Goal: Check status: Verify the current state of an ongoing process or item

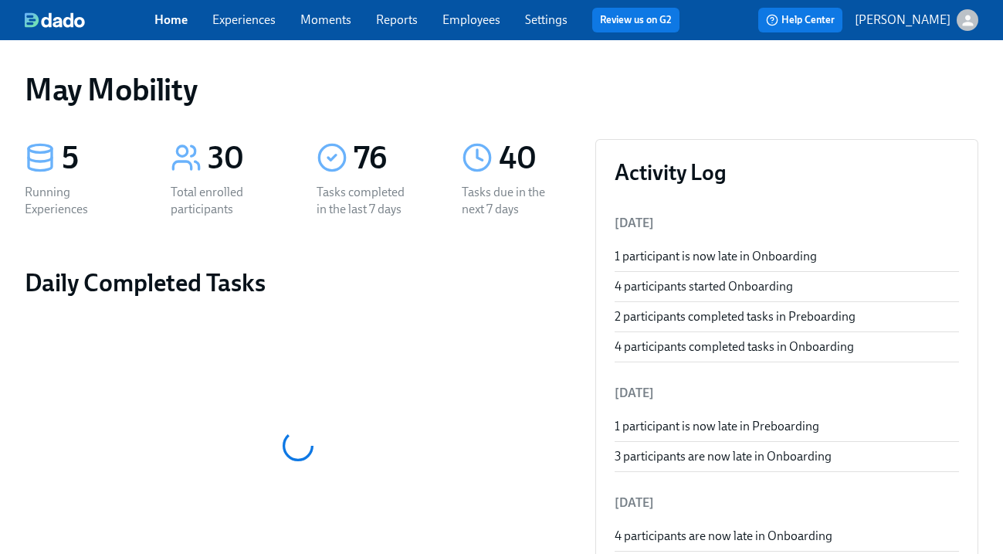
click at [240, 29] on div "Home Experiences Moments Reports Employees Settings Review us on G2" at bounding box center [423, 20] width 538 height 25
click at [236, 19] on link "Experiences" at bounding box center [243, 19] width 63 height 15
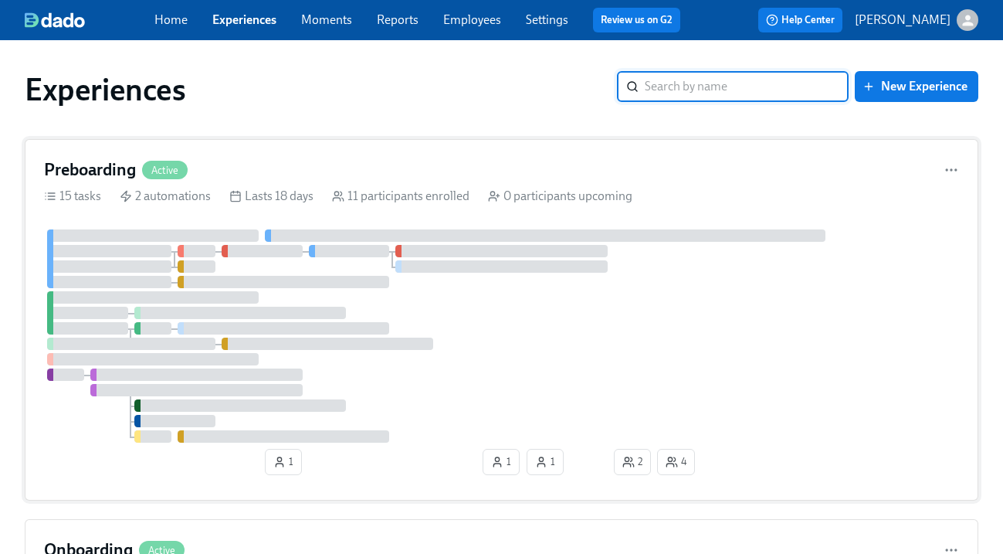
click at [99, 165] on h4 "Preboarding" at bounding box center [90, 169] width 92 height 23
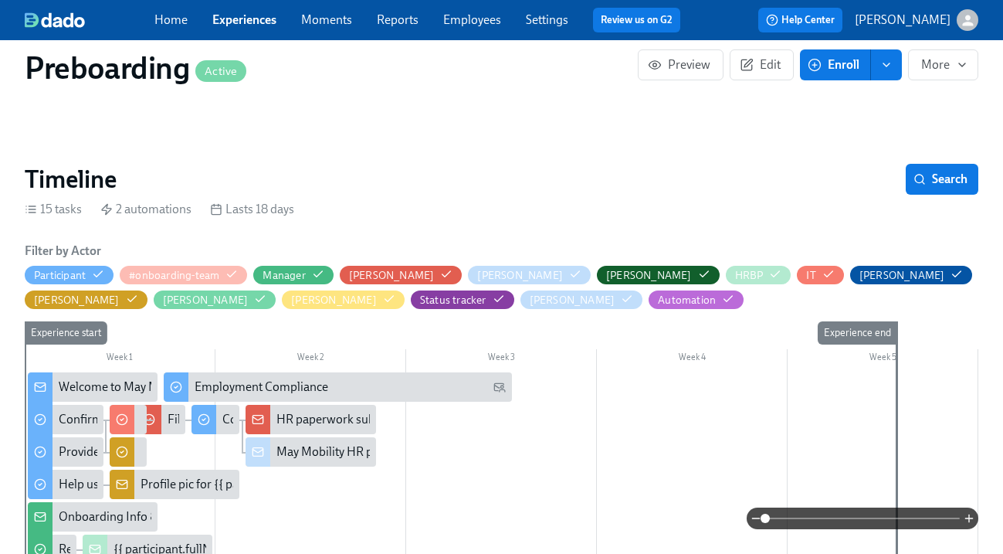
scroll to position [266, 0]
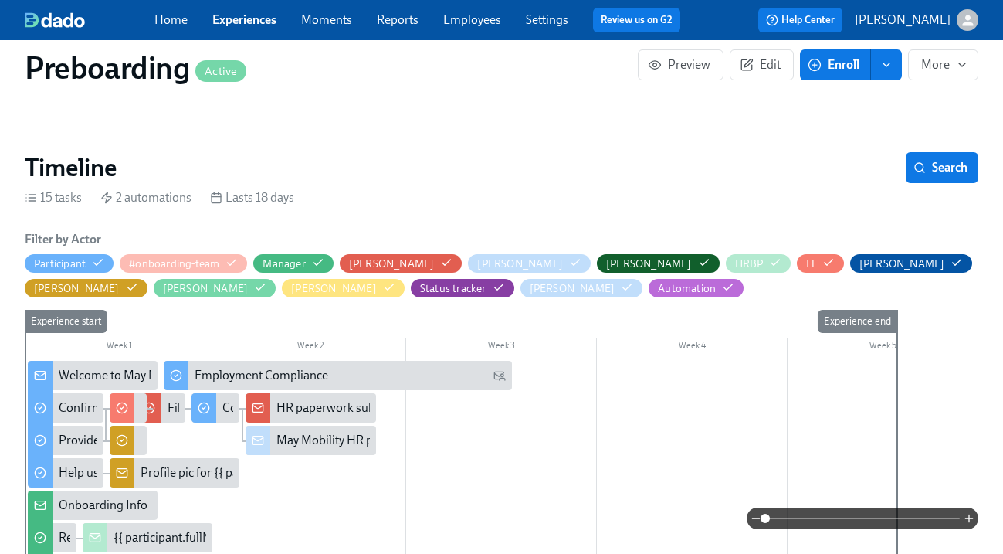
click at [232, 21] on link "Experiences" at bounding box center [244, 19] width 64 height 15
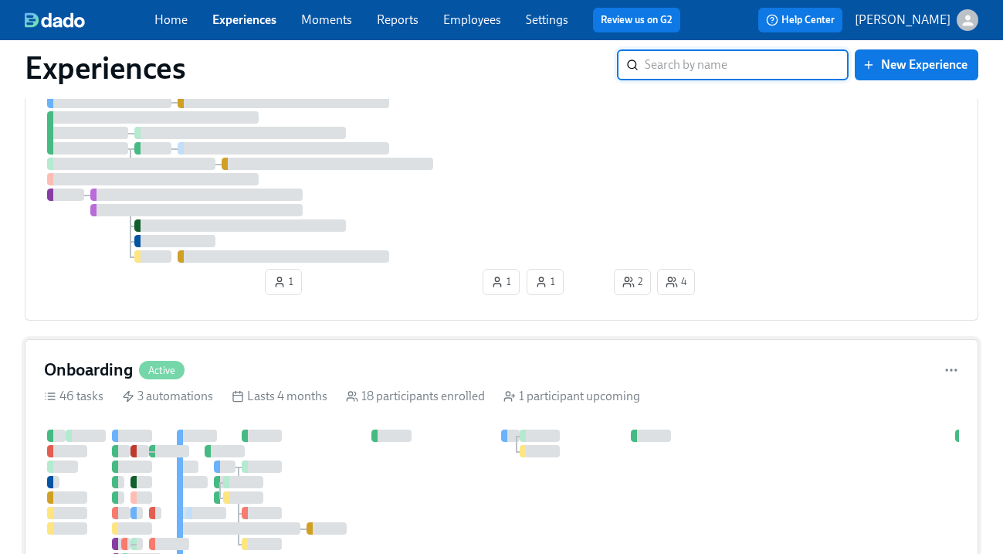
scroll to position [194, 0]
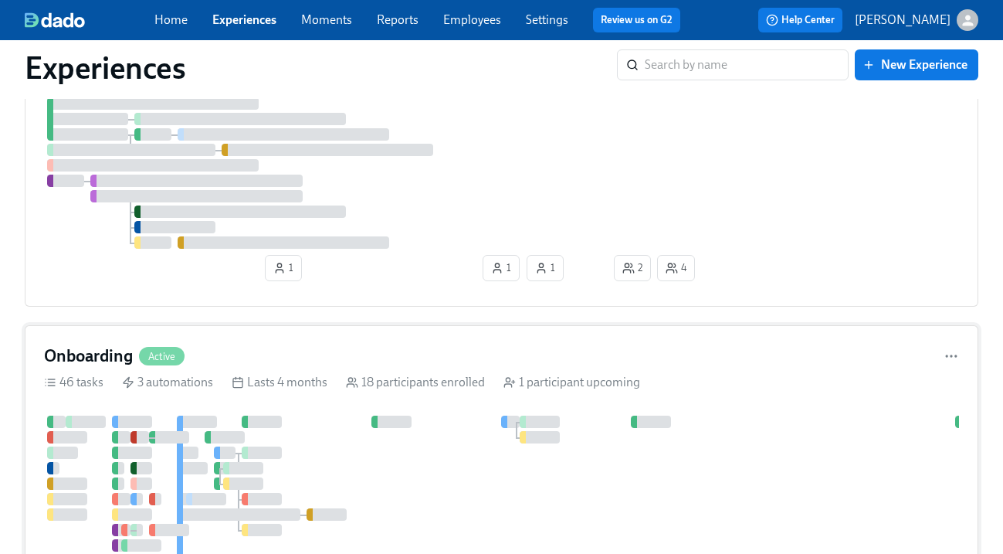
click at [134, 361] on div "Onboarding Active" at bounding box center [114, 355] width 141 height 23
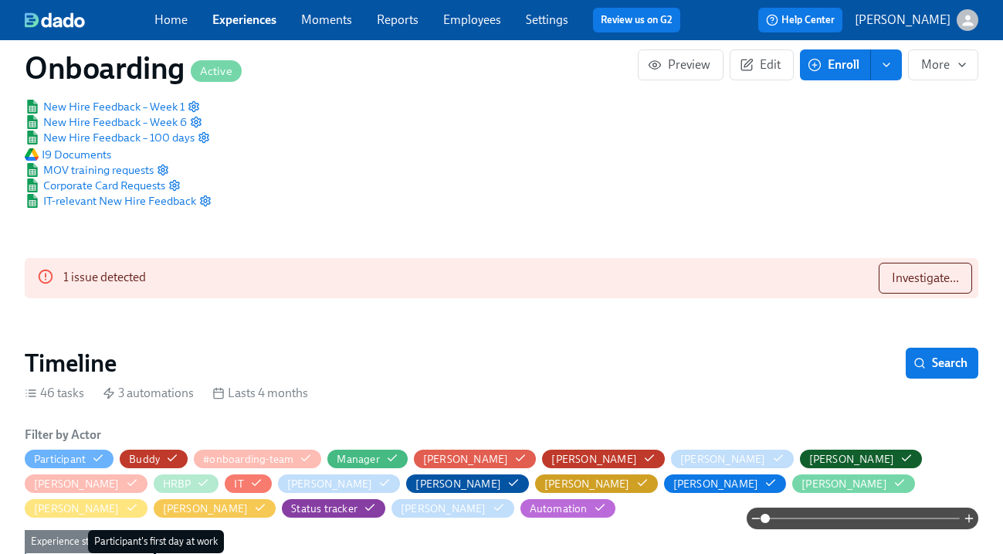
scroll to position [360, 0]
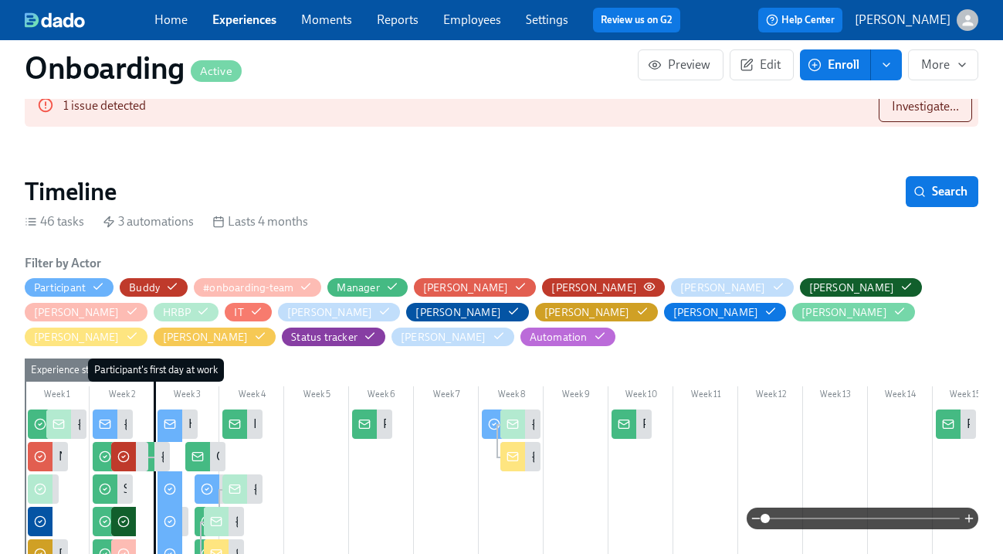
click at [0, 0] on icon "button" at bounding box center [0, 0] width 0 height 0
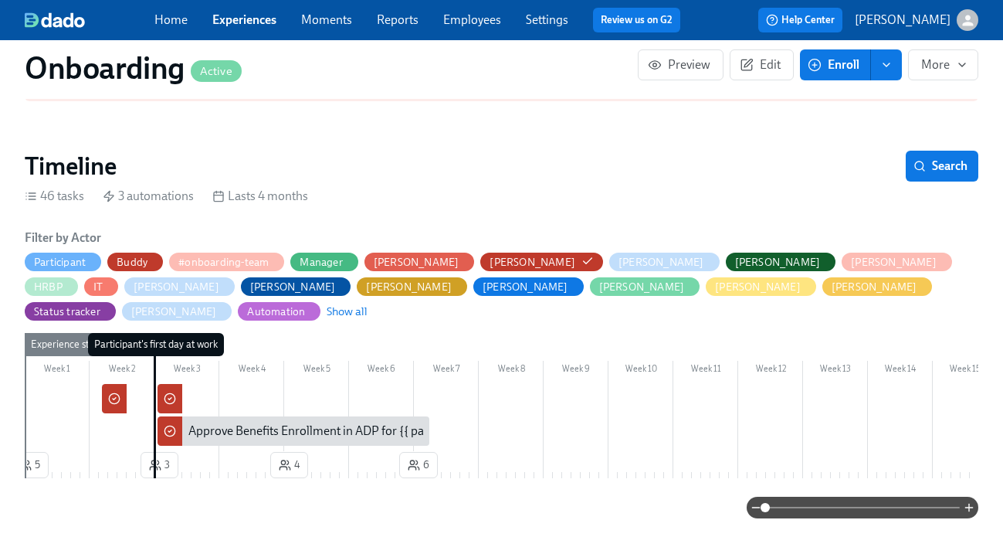
scroll to position [377, 0]
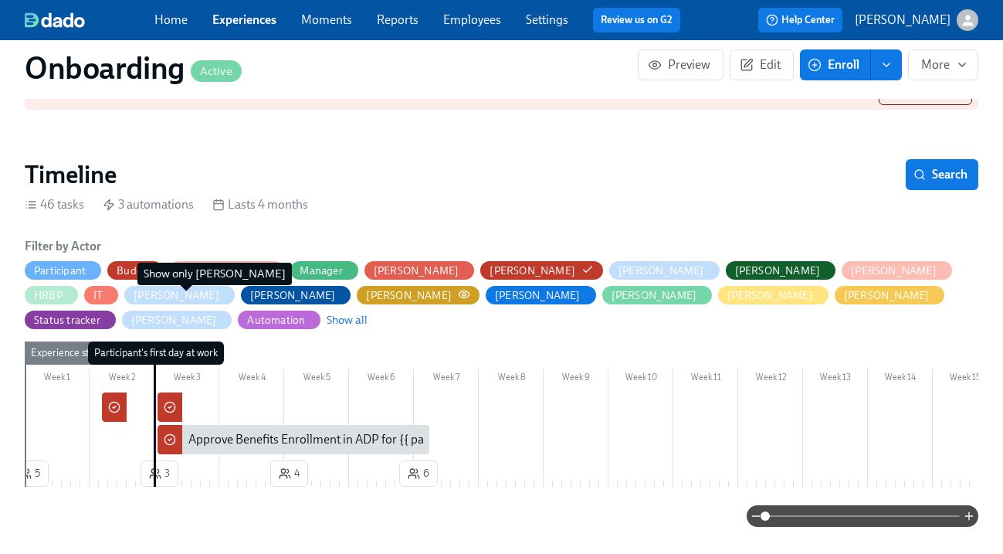
click at [459, 297] on icon "button" at bounding box center [464, 293] width 10 height 7
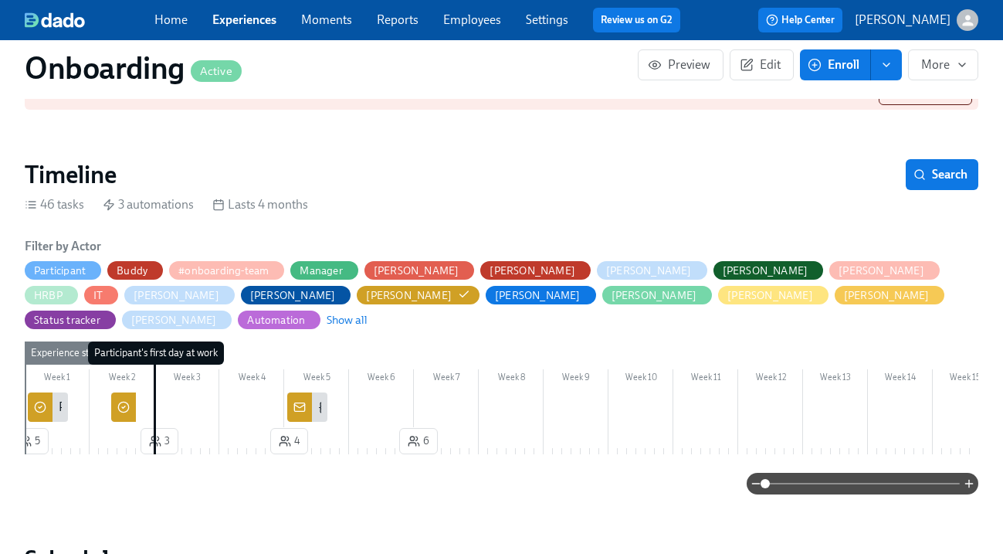
click at [314, 392] on div "{{ participant.fullName }}'s prior 401(k)/Roth/HSA contributions" at bounding box center [307, 406] width 40 height 29
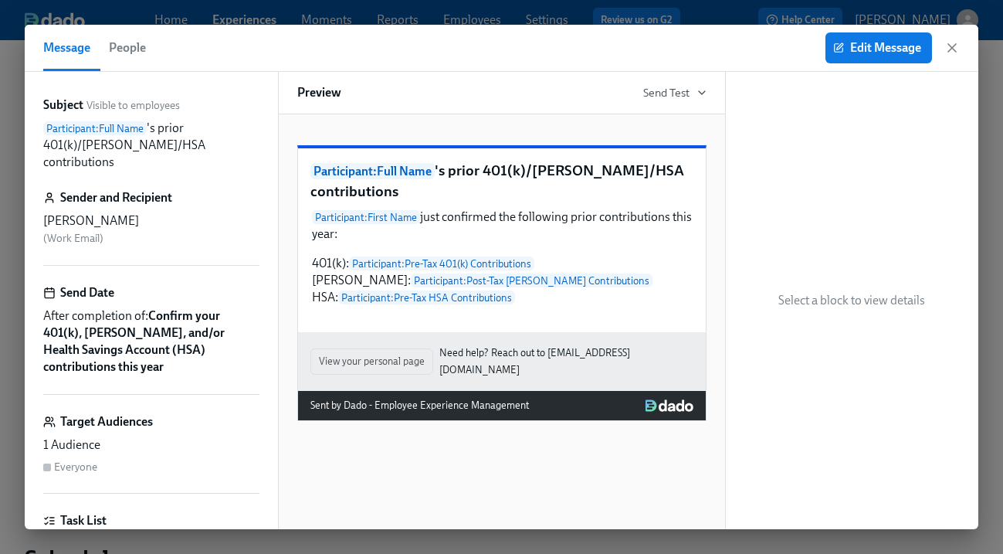
click at [964, 43] on div "Message People Edit Message" at bounding box center [502, 48] width 954 height 47
click at [954, 48] on icon "button" at bounding box center [952, 47] width 15 height 15
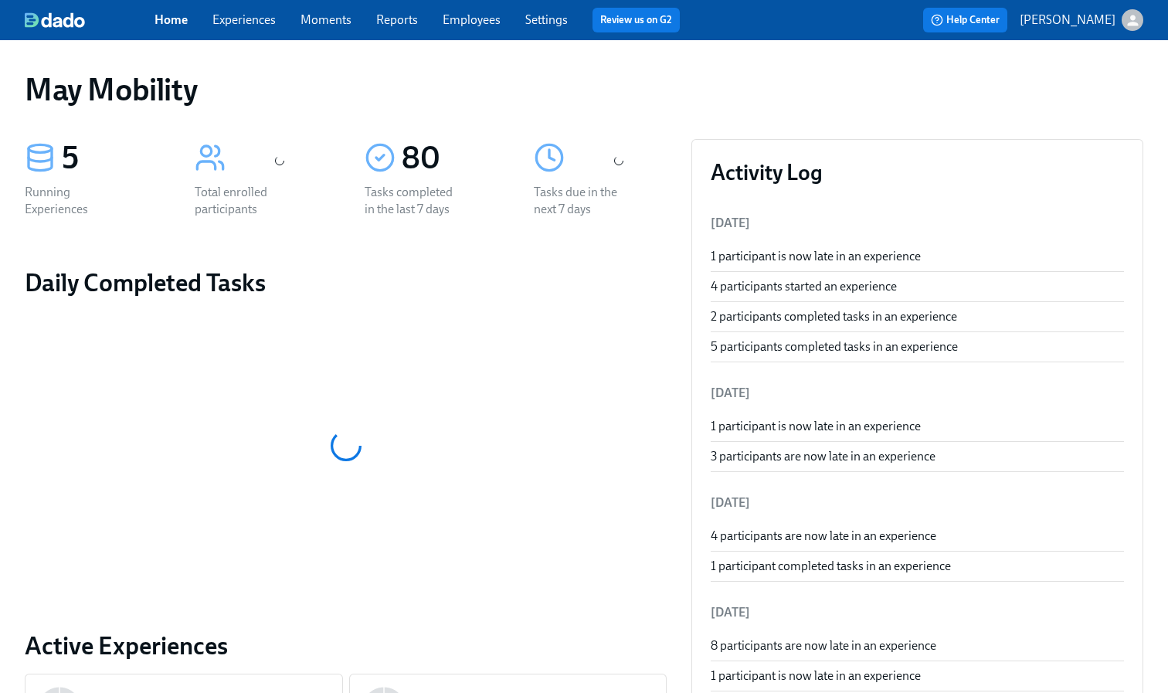
click at [253, 15] on link "Experiences" at bounding box center [243, 19] width 63 height 15
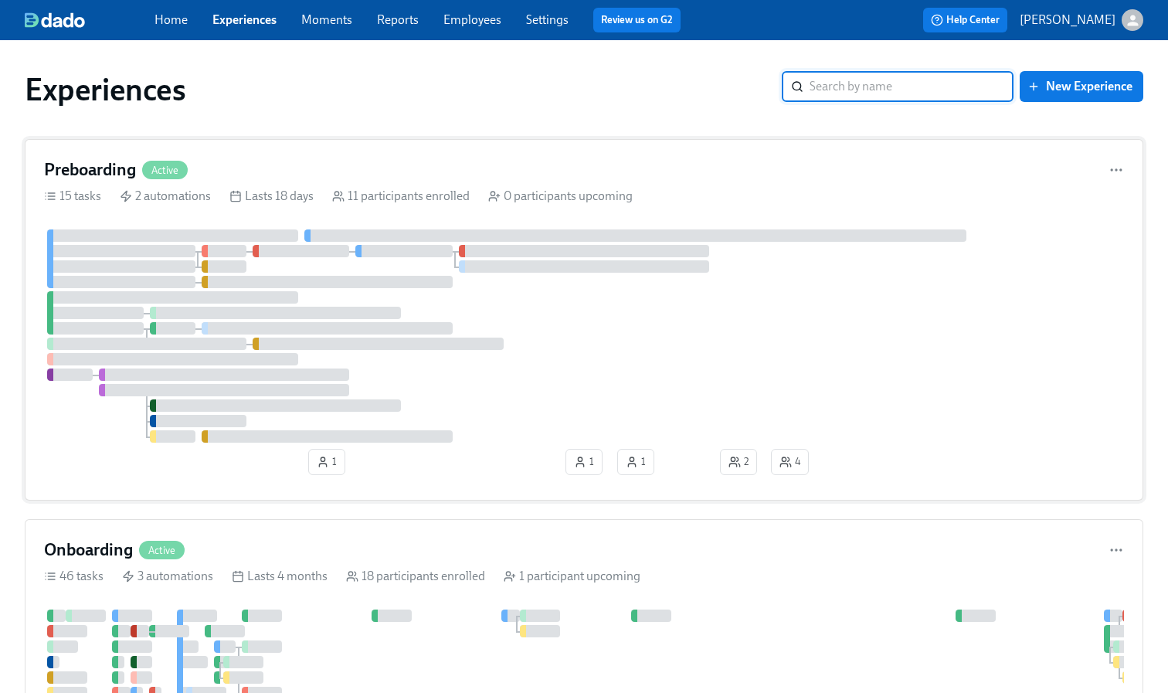
click at [101, 171] on h4 "Preboarding" at bounding box center [90, 169] width 92 height 23
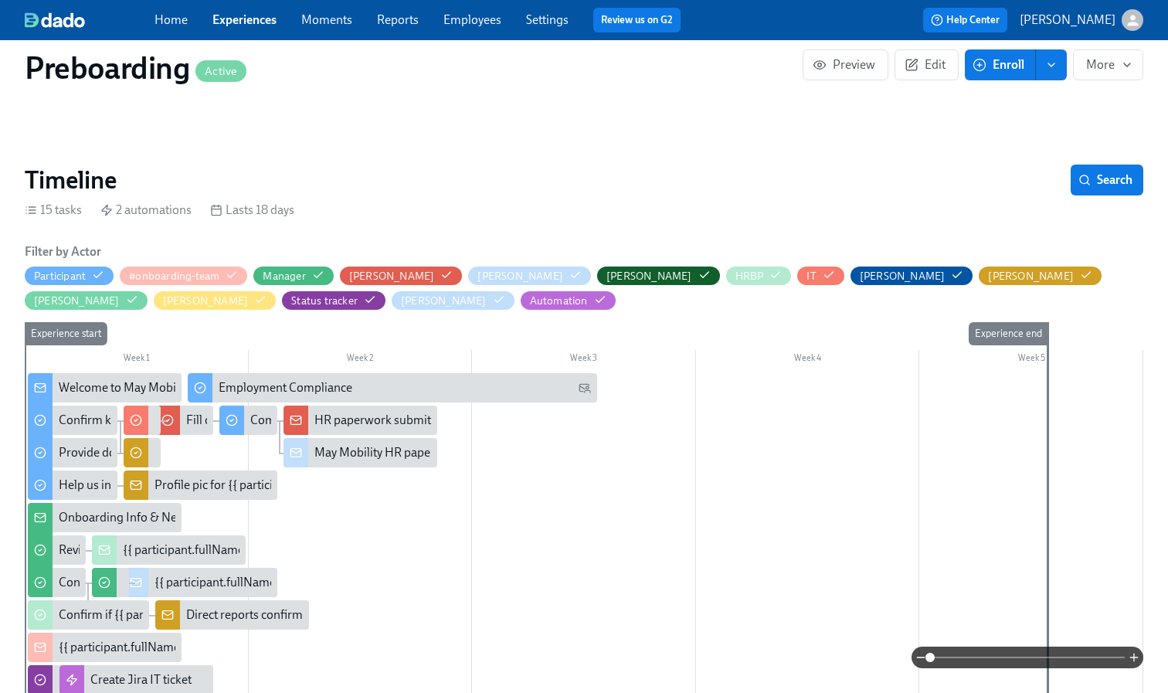
scroll to position [0, 2286]
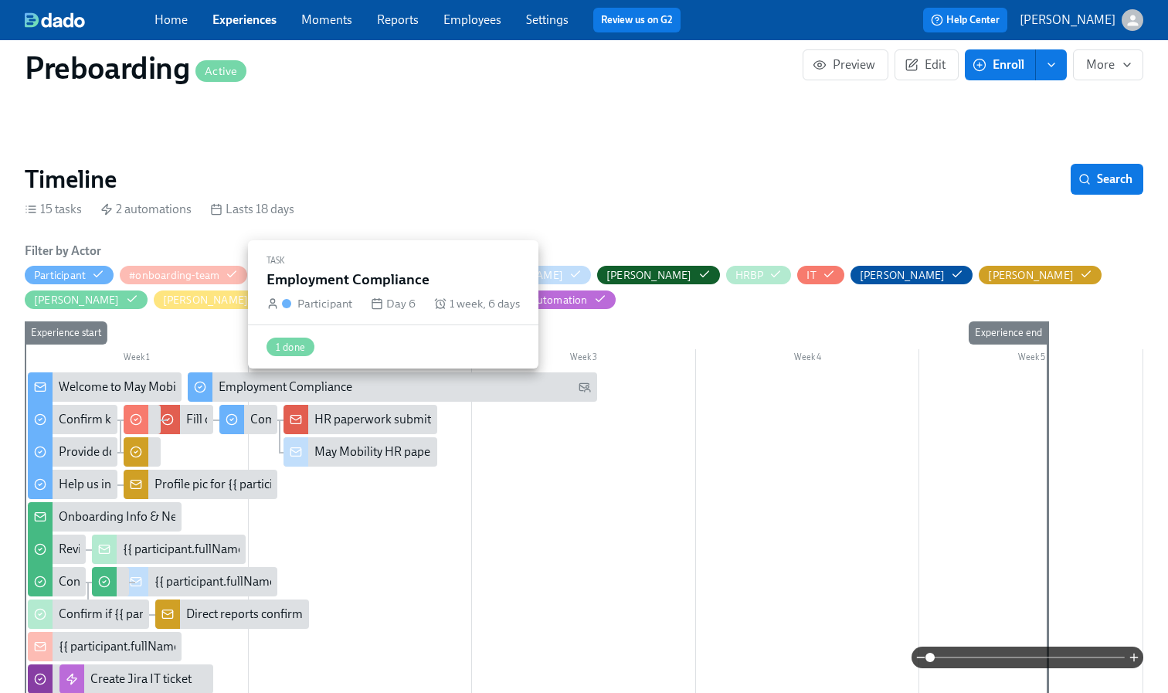
click at [331, 389] on div "Employment Compliance" at bounding box center [286, 386] width 134 height 17
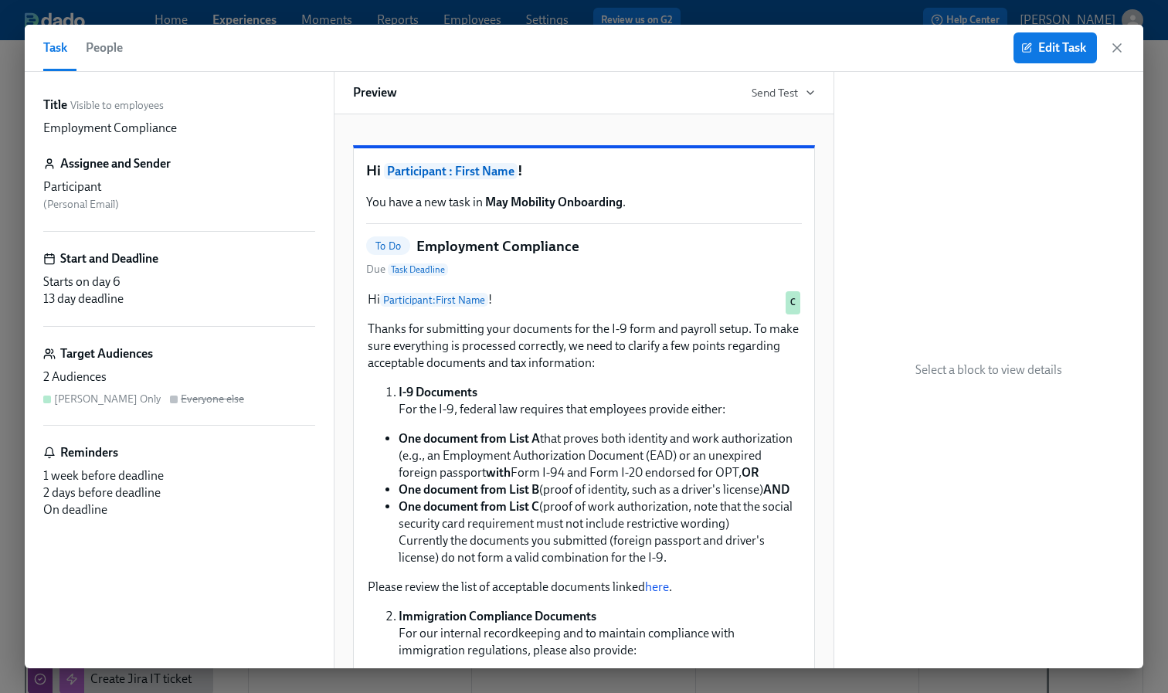
click at [107, 45] on span "People" at bounding box center [104, 48] width 37 height 22
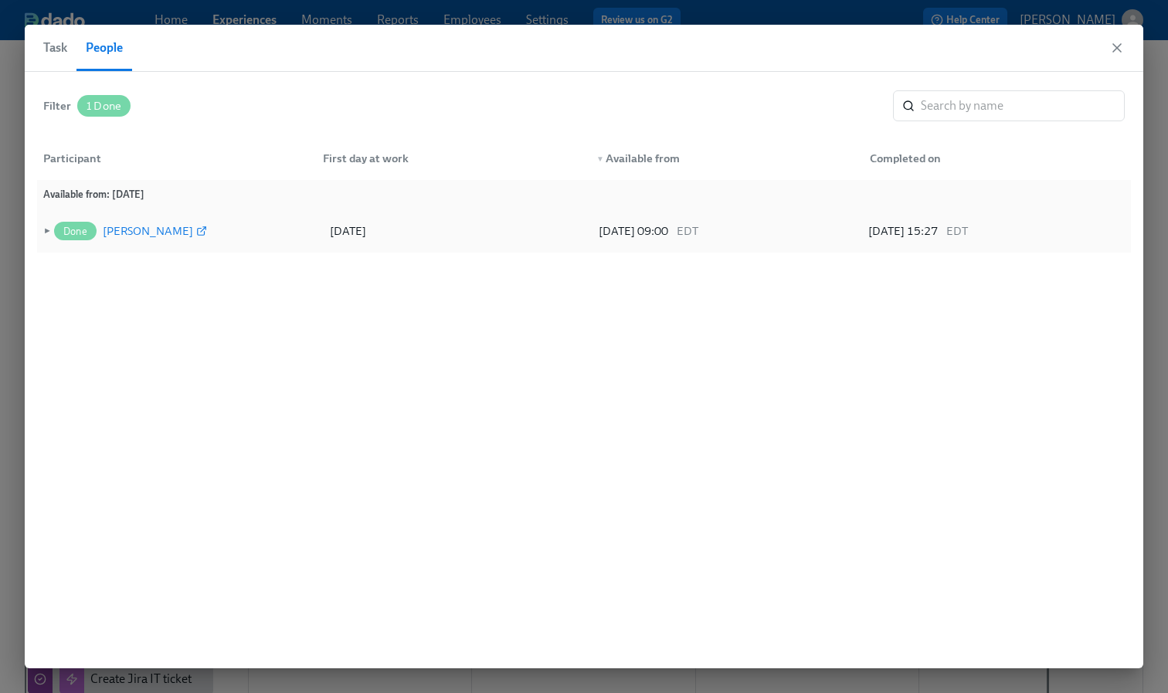
click at [129, 224] on div "[PERSON_NAME]" at bounding box center [148, 231] width 90 height 19
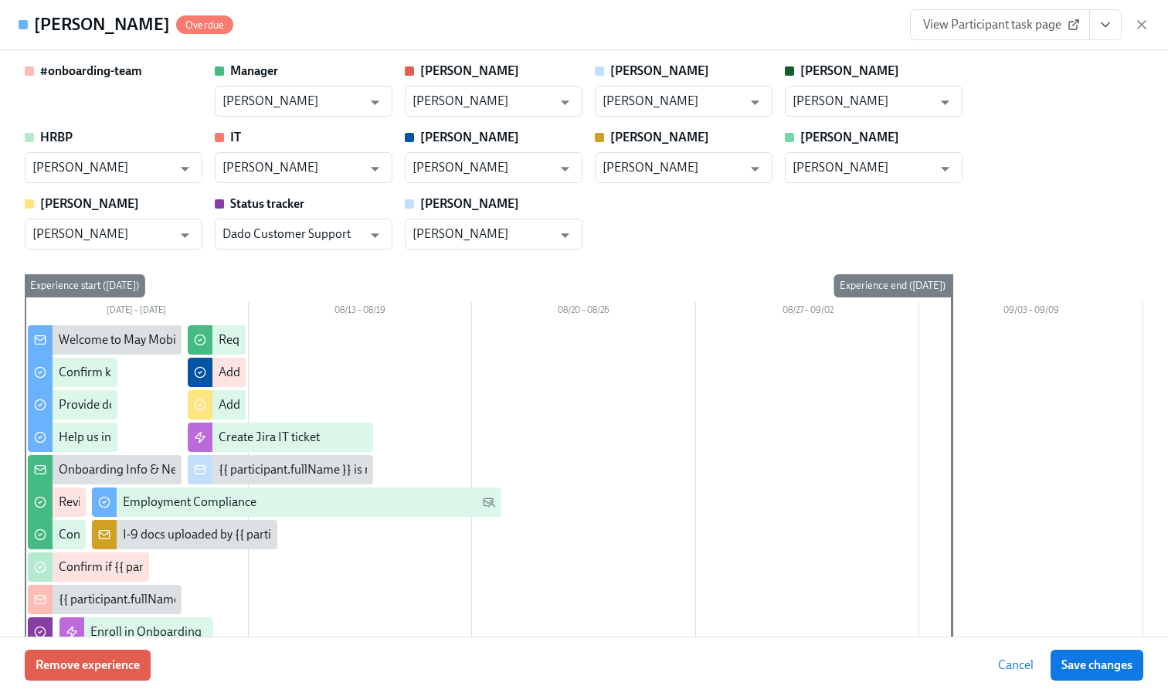
click at [1065, 29] on span "View Participant task page" at bounding box center [1000, 24] width 154 height 15
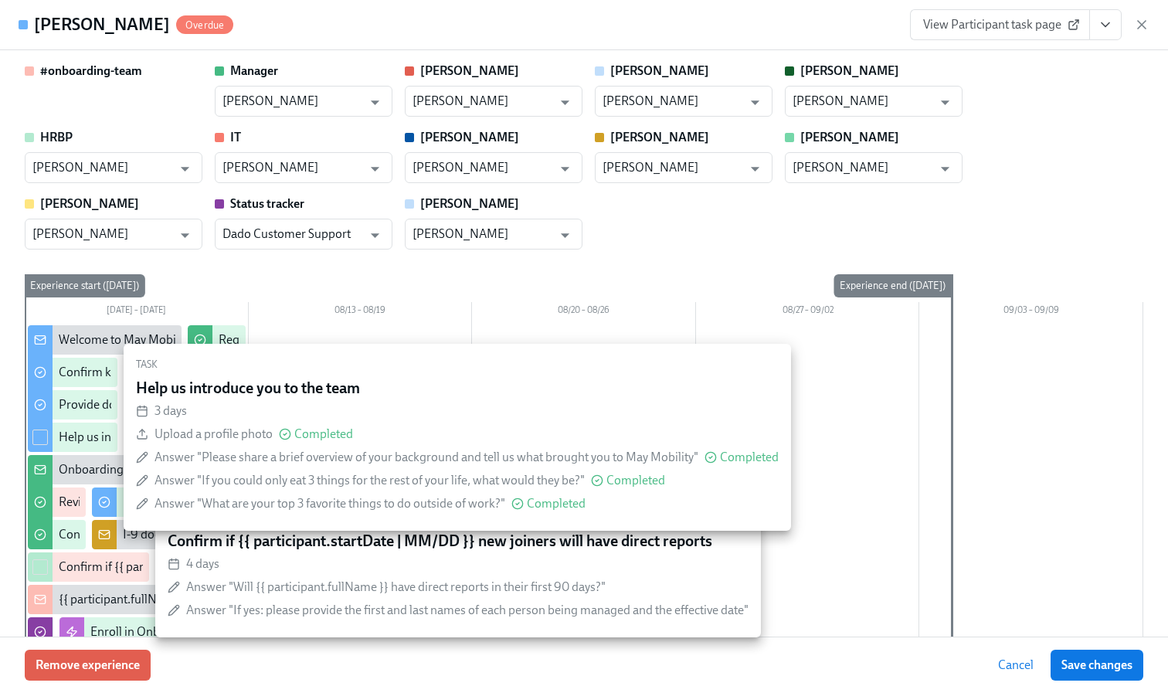
click at [561, 41] on div "[PERSON_NAME] Overdue View Participant task page" at bounding box center [584, 25] width 1168 height 50
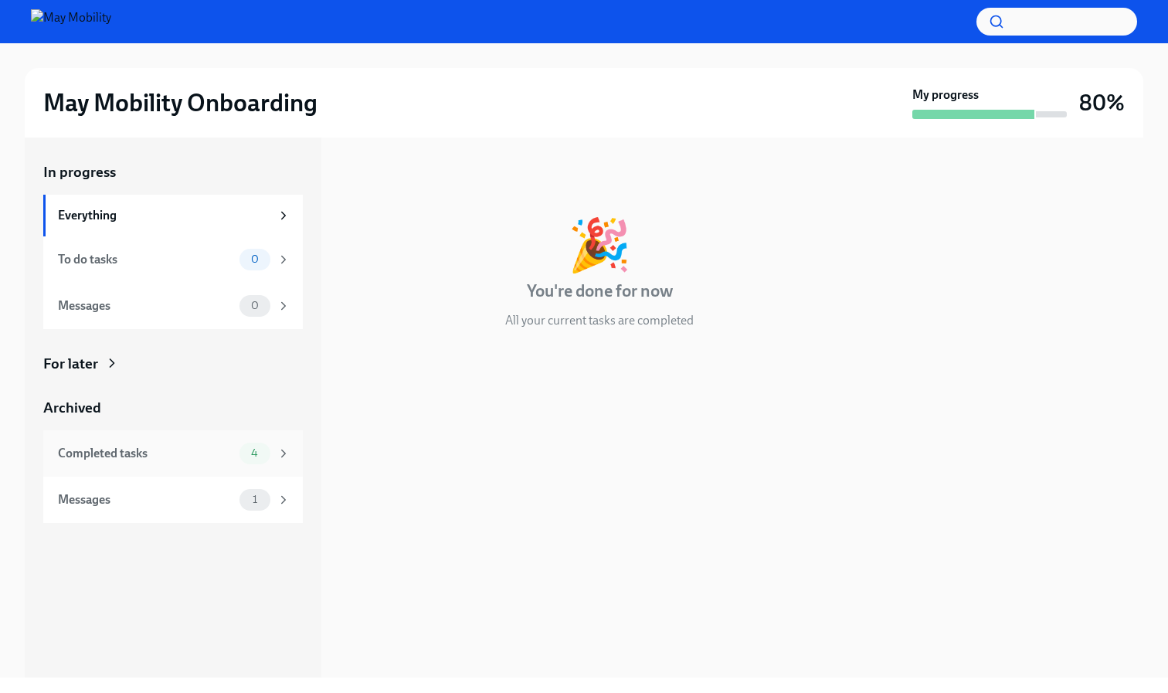
click at [163, 466] on div "Completed tasks 4" at bounding box center [172, 453] width 259 height 46
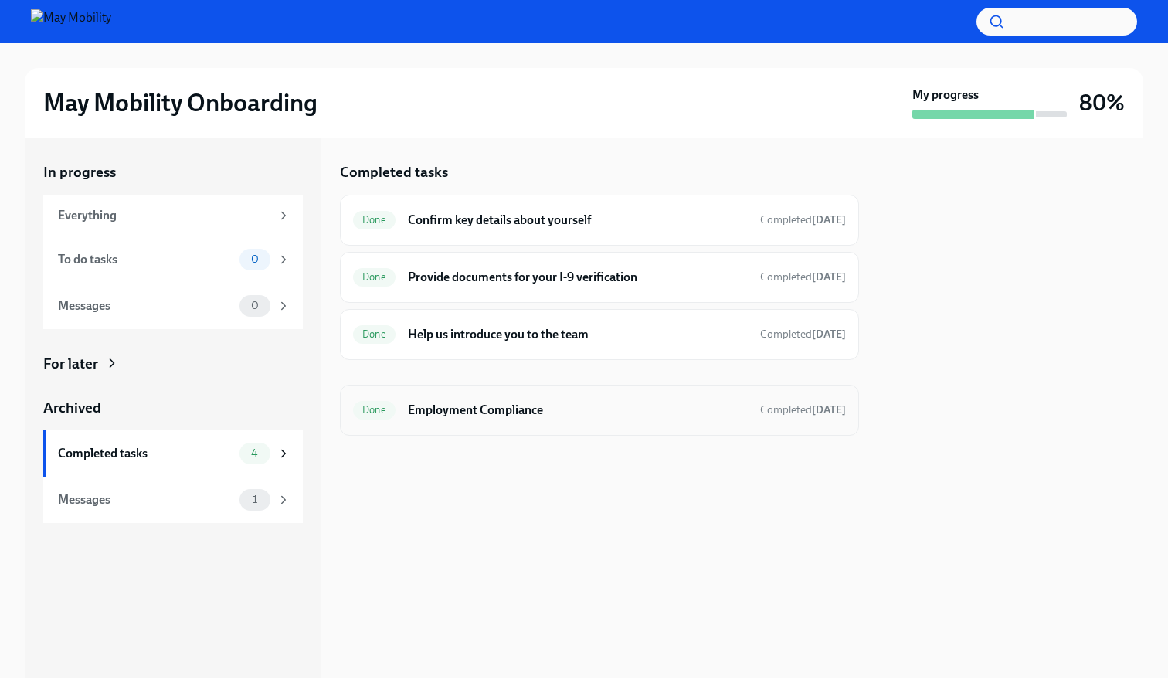
click at [522, 412] on h6 "Employment Compliance" at bounding box center [578, 410] width 340 height 17
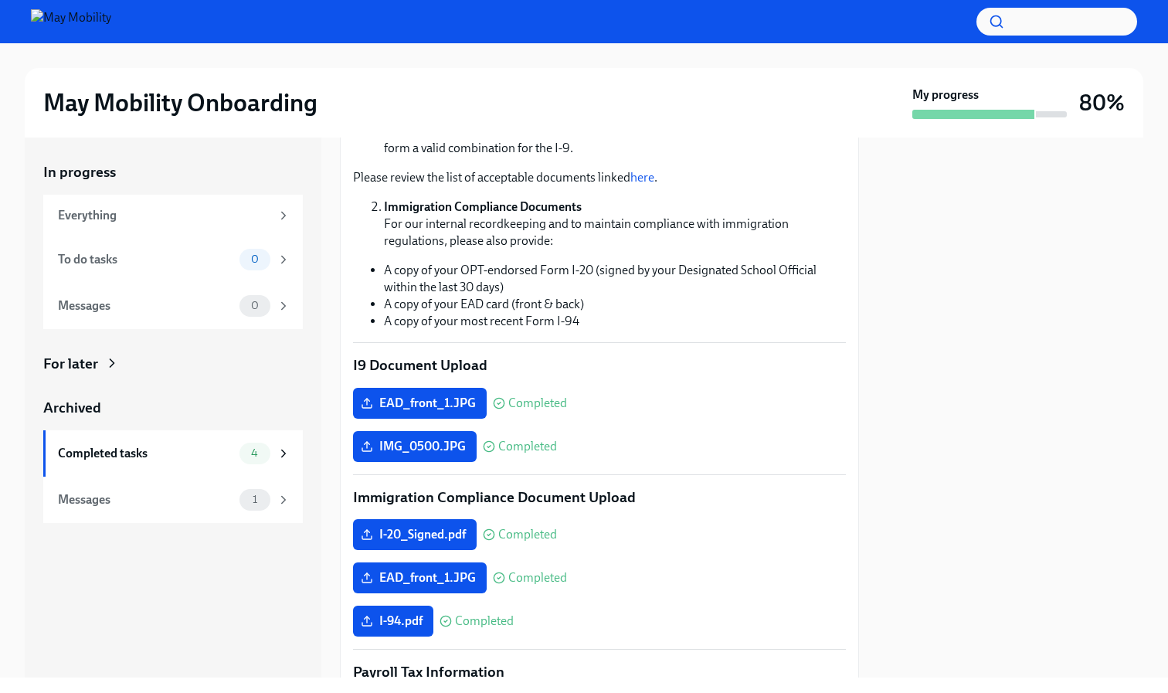
scroll to position [357, 0]
